Goal: Find specific page/section: Find specific page/section

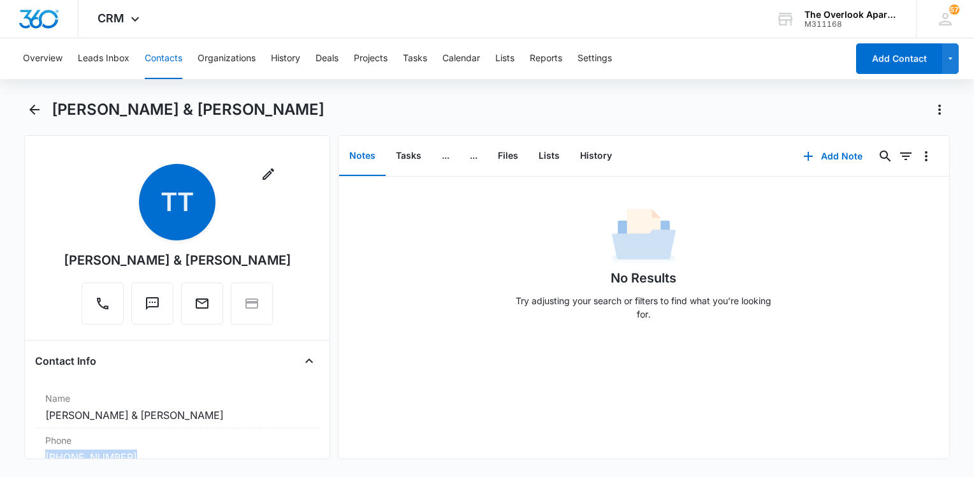
scroll to position [255, 0]
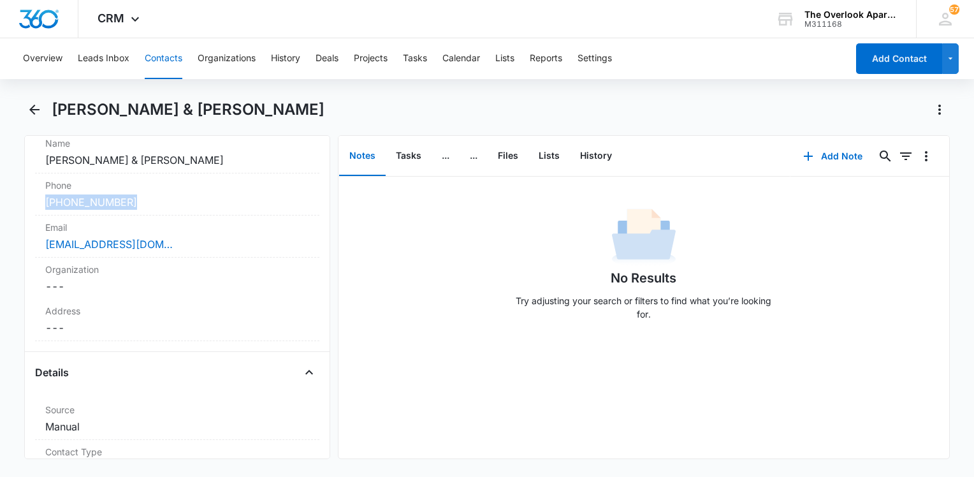
click at [173, 67] on button "Contacts" at bounding box center [164, 58] width 38 height 41
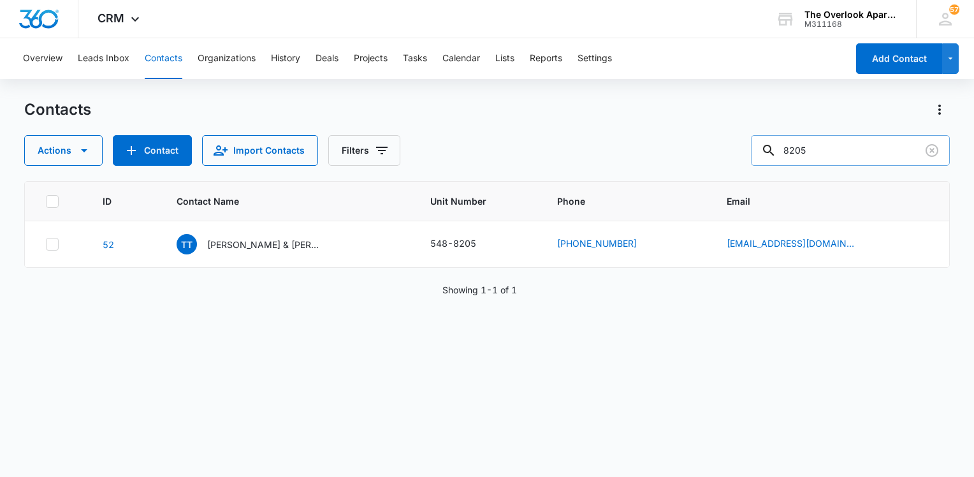
click at [852, 147] on input "8205" at bounding box center [850, 150] width 199 height 31
type input "8202"
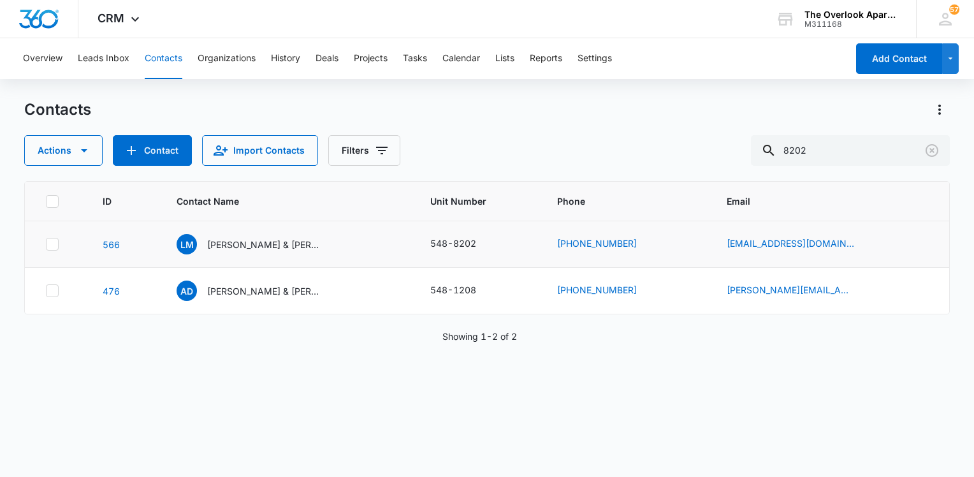
click at [250, 254] on td "LM [PERSON_NAME] & [PERSON_NAME]" at bounding box center [288, 244] width 254 height 47
click at [250, 250] on div "LM [PERSON_NAME] & [PERSON_NAME]" at bounding box center [249, 244] width 145 height 20
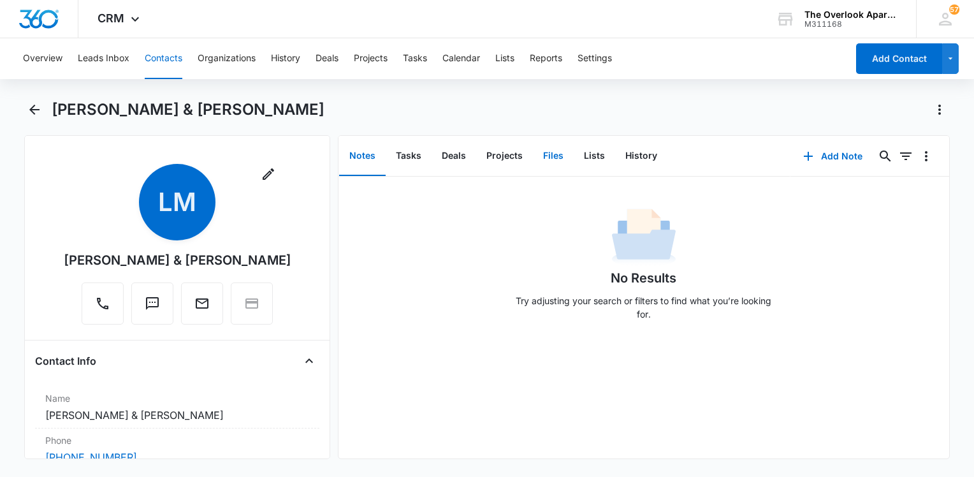
click at [547, 157] on button "Files" at bounding box center [553, 156] width 41 height 40
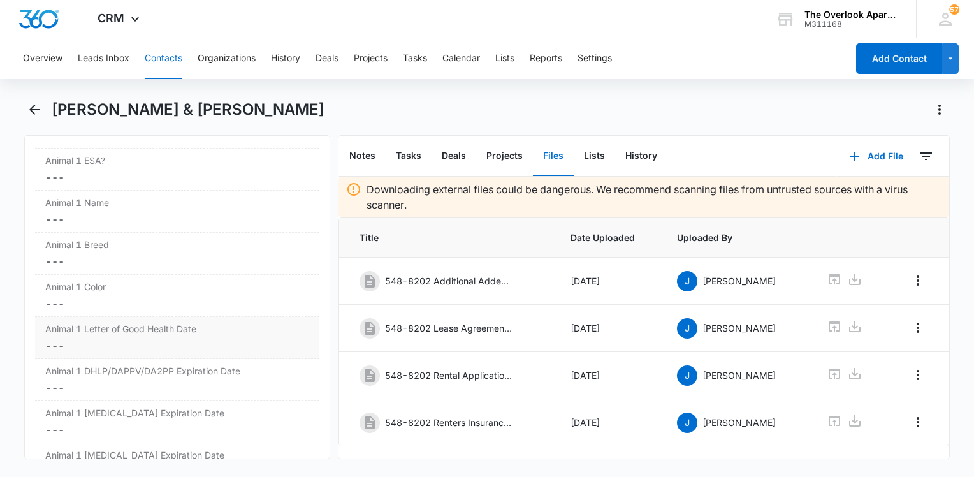
scroll to position [1848, 0]
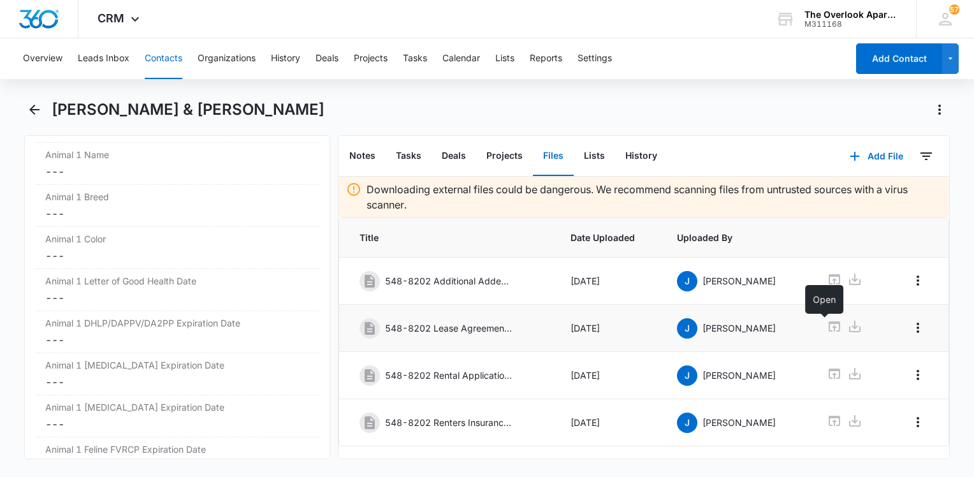
click at [827, 328] on icon at bounding box center [834, 326] width 15 height 15
click at [40, 113] on icon "Back" at bounding box center [34, 109] width 15 height 15
